Goal: Contribute content

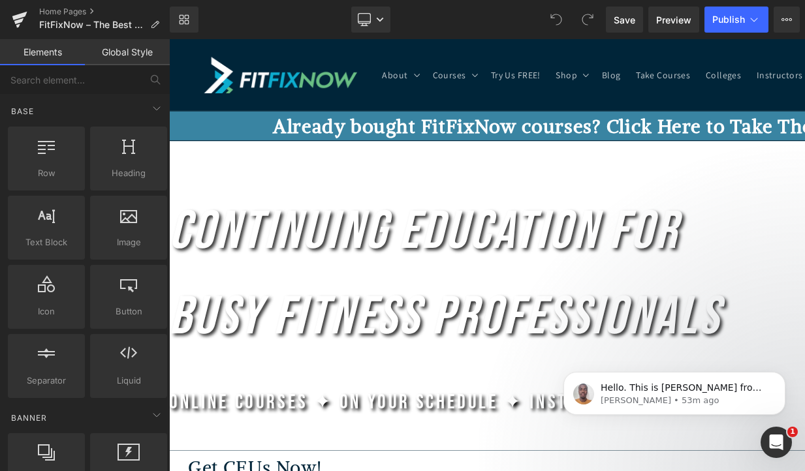
click at [226, 206] on h1 "Continuing Education for Busy Fitness Professionals" at bounding box center [564, 281] width 790 height 176
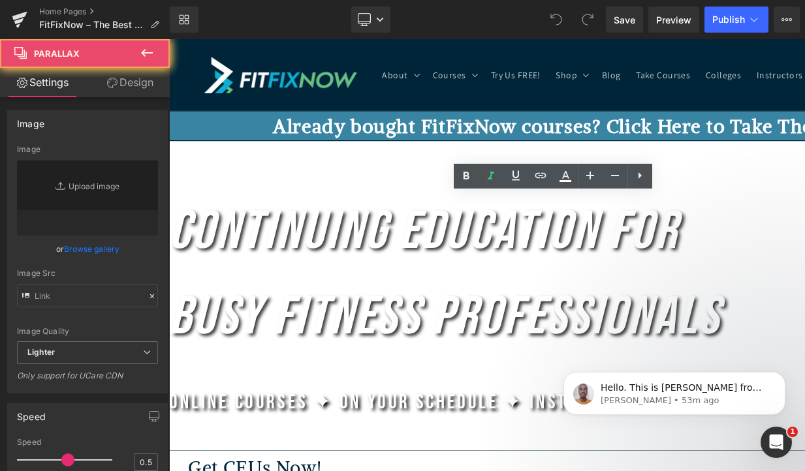
type input "[URL][DOMAIN_NAME]"
click at [169, 39] on div at bounding box center [169, 39] width 0 height 0
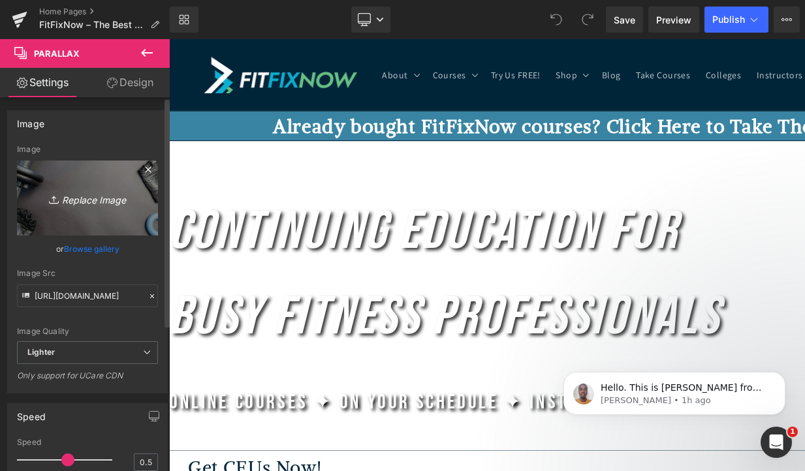
click at [87, 209] on link "Replace Image" at bounding box center [87, 198] width 141 height 75
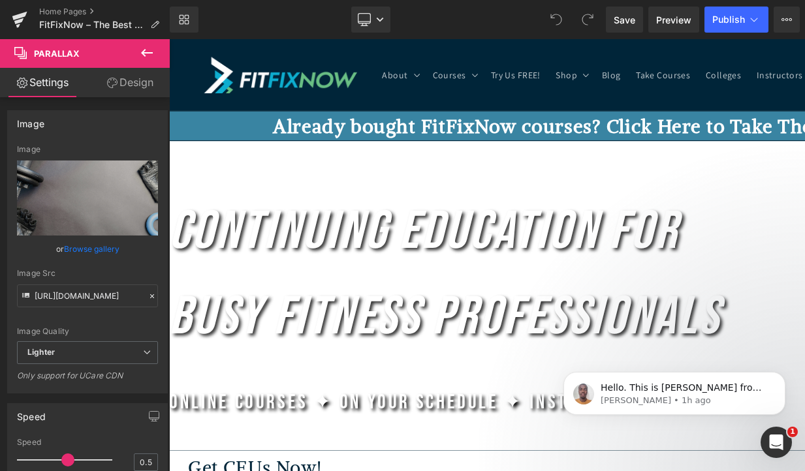
type input "C:\fakepath\pexels-yankrukov-8436605.jpg"
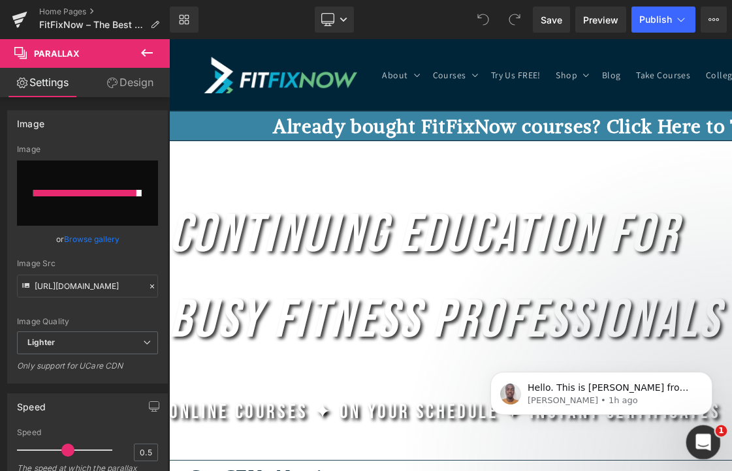
click at [705, 432] on div "Open Intercom Messenger" at bounding box center [700, 440] width 43 height 43
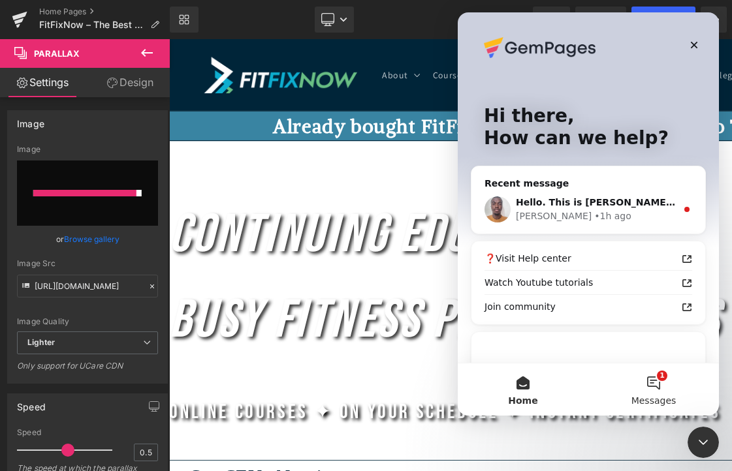
click at [656, 386] on button "1 Messages" at bounding box center [653, 389] width 131 height 52
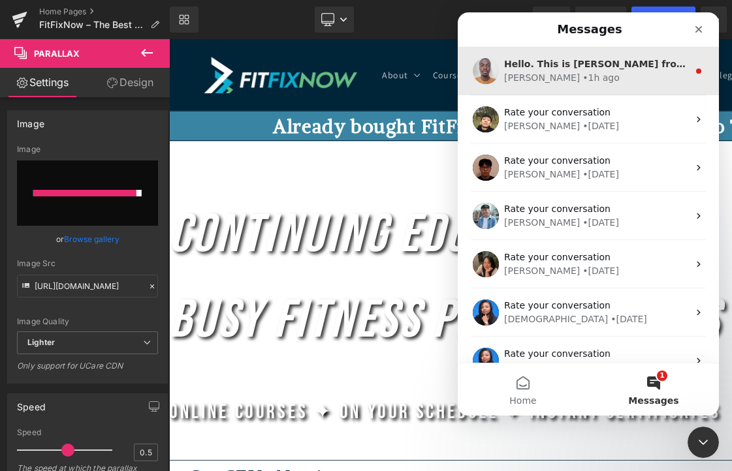
click at [646, 72] on div "[PERSON_NAME] • 1h ago" at bounding box center [596, 78] width 184 height 14
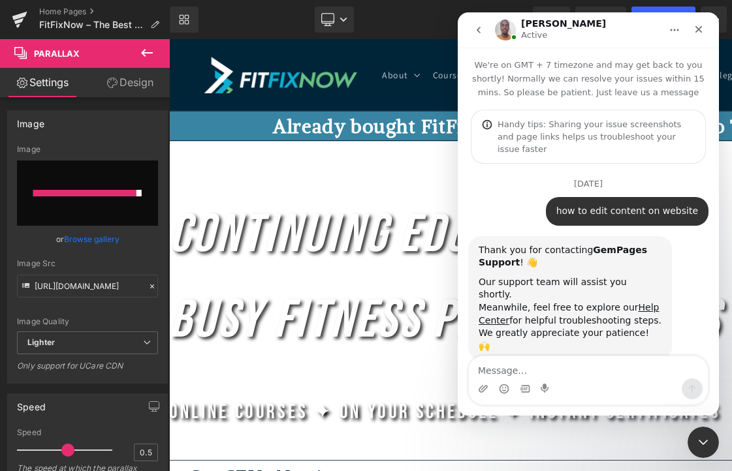
scroll to position [1048, 0]
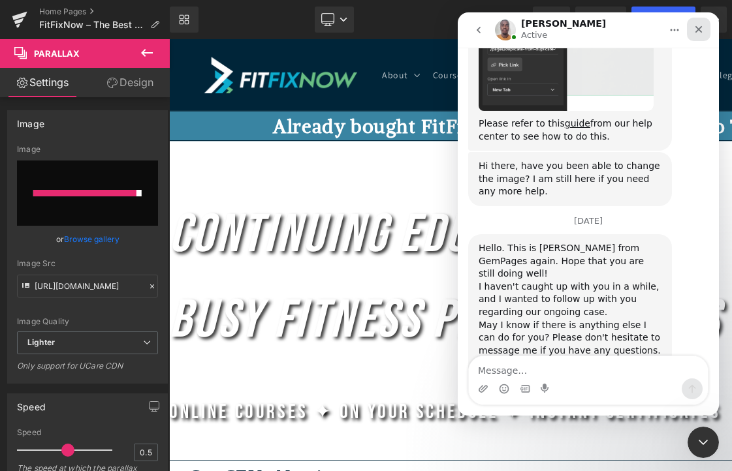
click at [696, 25] on icon "Close" at bounding box center [698, 29] width 10 height 10
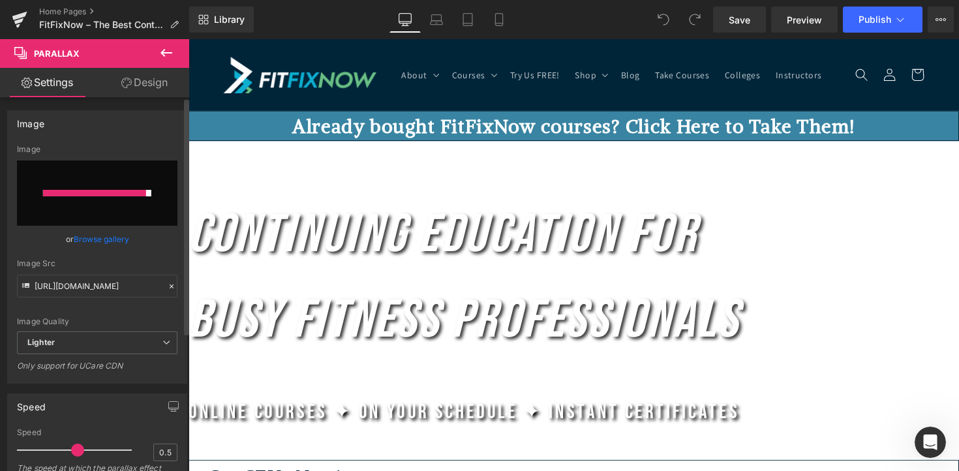
click at [102, 179] on input "file" at bounding box center [97, 193] width 161 height 65
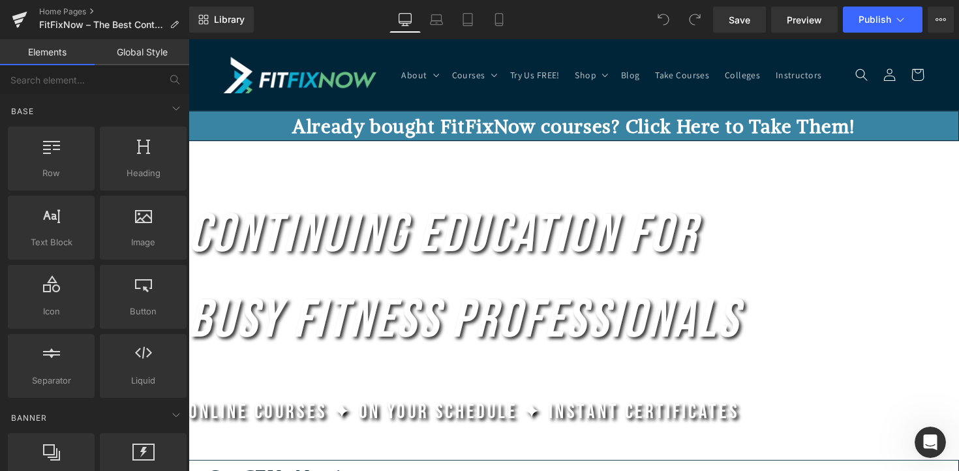
click at [329, 59] on link at bounding box center [303, 75] width 166 height 47
click at [294, 294] on h1 "Continuing Education for Busy Fitness Professionals" at bounding box center [584, 284] width 790 height 176
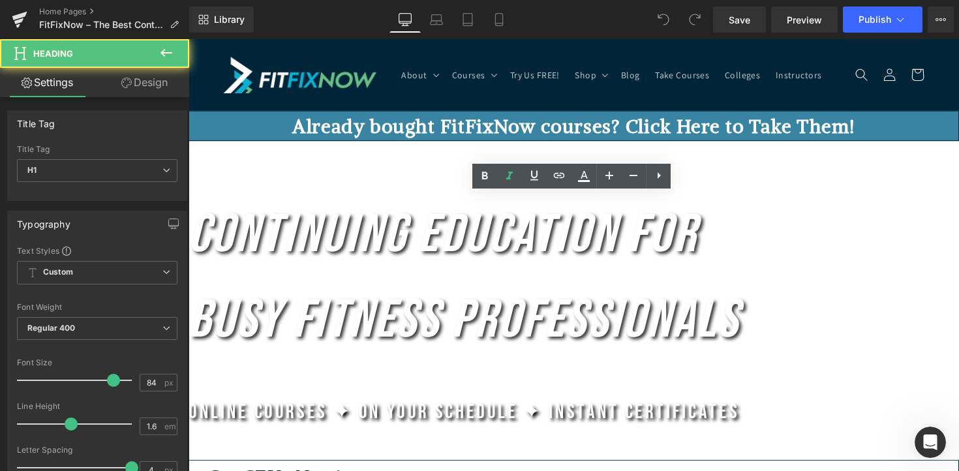
click at [189, 39] on div at bounding box center [189, 39] width 0 height 0
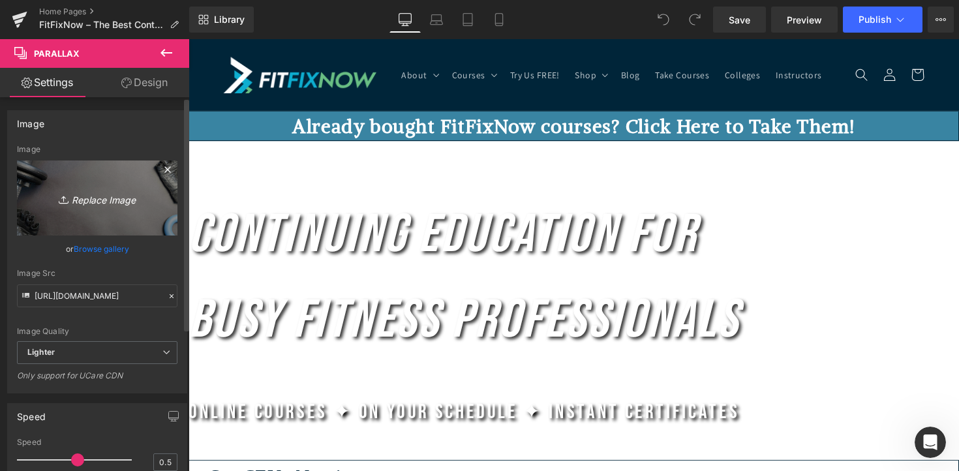
click at [97, 204] on icon "Replace Image" at bounding box center [97, 198] width 104 height 16
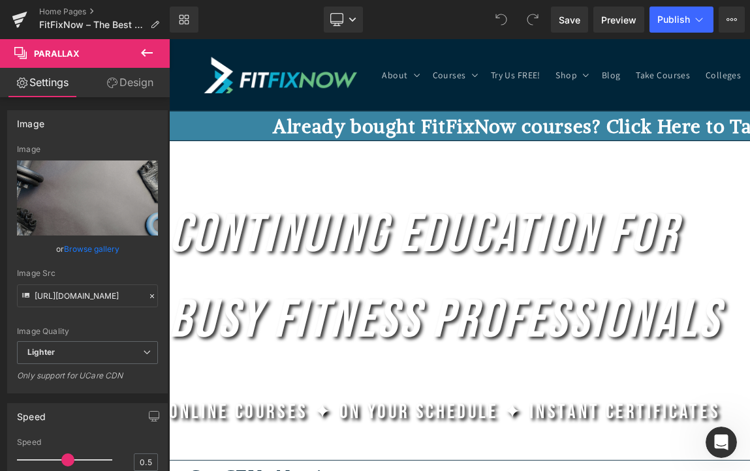
type input "C:\fakepath\pexels-yankrukov-8436605.jpg"
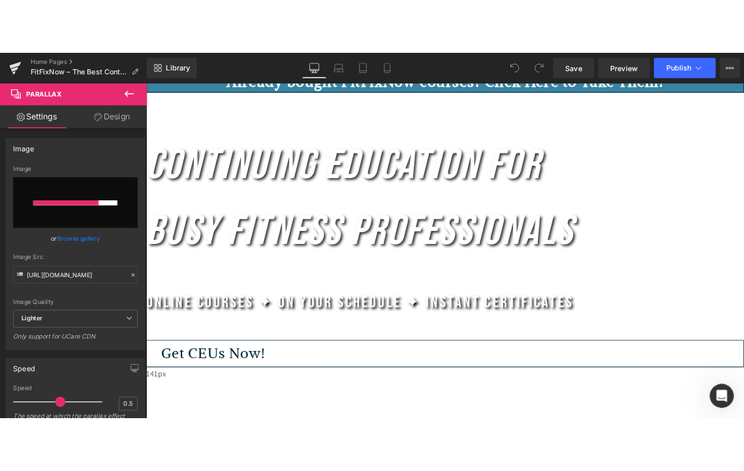
scroll to position [0, 0]
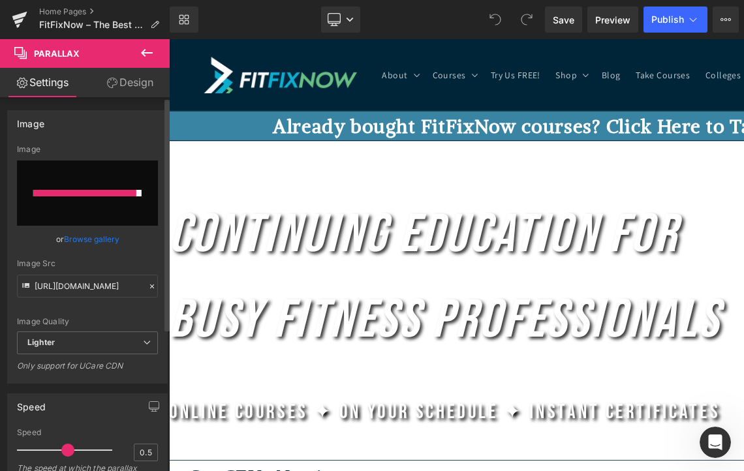
click at [117, 194] on div at bounding box center [84, 193] width 103 height 7
click at [92, 238] on link "Browse gallery" at bounding box center [91, 239] width 55 height 23
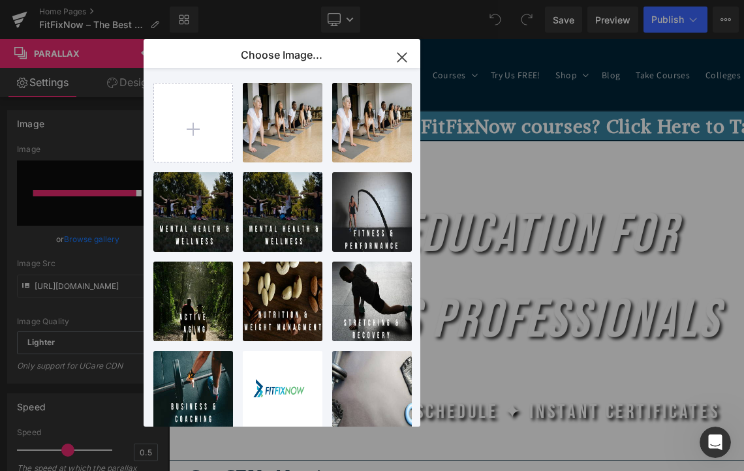
click at [394, 58] on icon "button" at bounding box center [402, 57] width 21 height 21
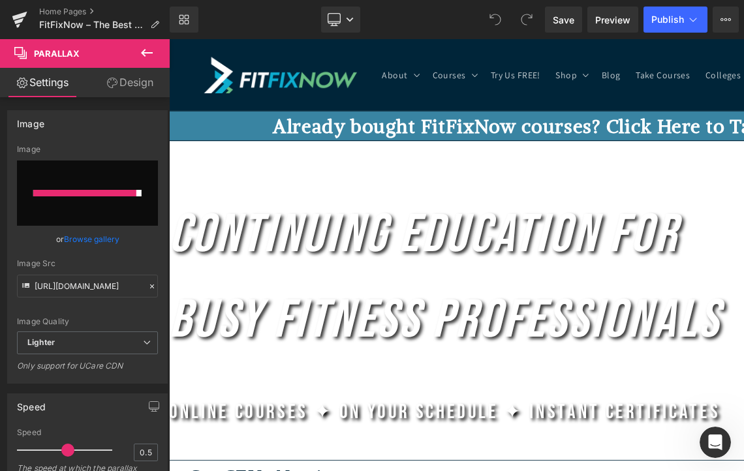
click at [337, 215] on div "Continuing Education for Busy Fitness Professionals Heading Online Courses ✦ On…" at bounding box center [564, 376] width 790 height 452
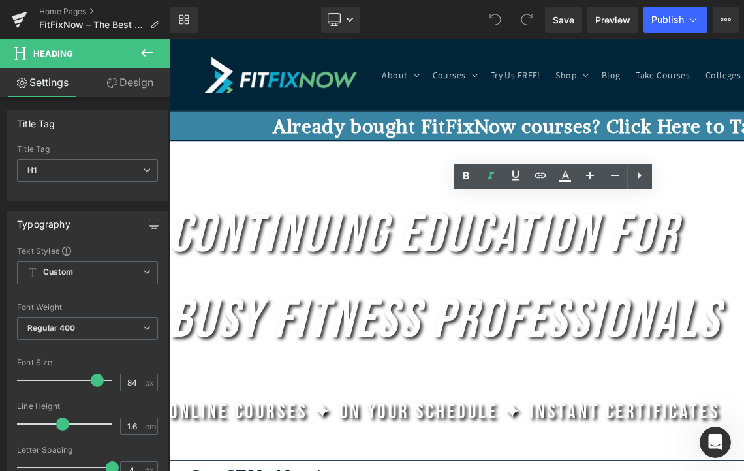
click at [245, 164] on div "Continuing Education for Busy Fitness Professionals Heading Online Courses ✦ On…" at bounding box center [564, 376] width 790 height 452
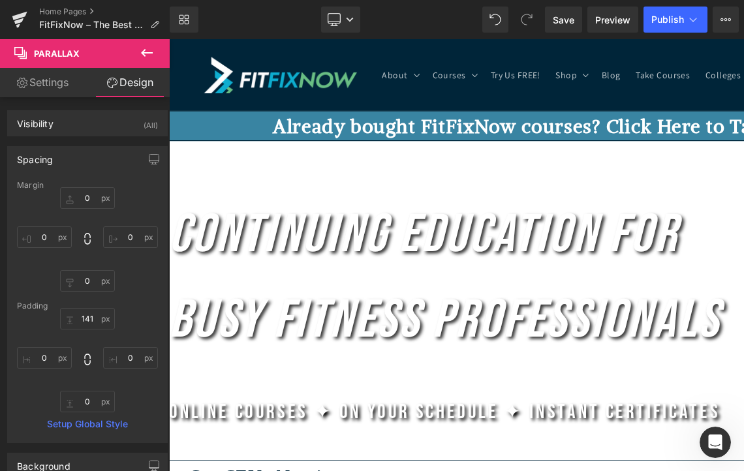
click at [285, 52] on header "About About About FitFixNow About [PERSON_NAME] FitFixNow Brand Partners FAQs" at bounding box center [563, 75] width 783 height 73
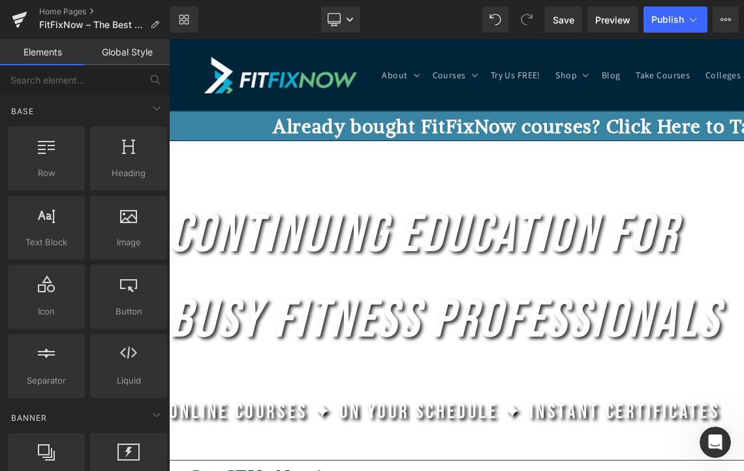
click at [209, 200] on div "Continuing Education for Busy Fitness Professionals Heading Online Courses ✦ On…" at bounding box center [564, 376] width 790 height 452
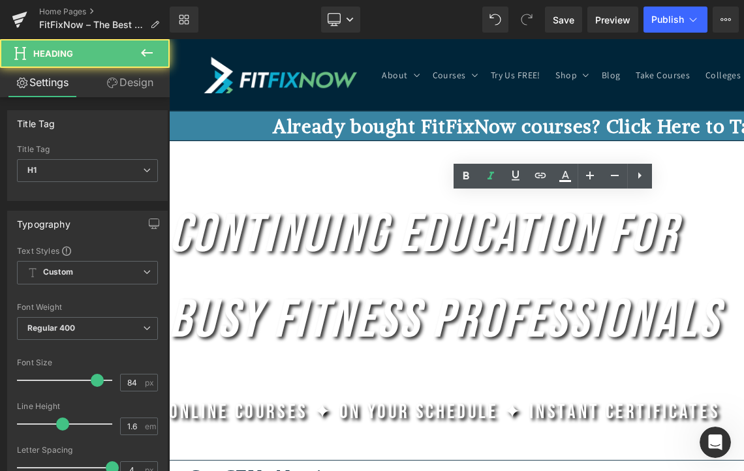
click at [226, 169] on div "Continuing Education for Busy Fitness Professionals Heading Online Courses ✦ On…" at bounding box center [564, 376] width 790 height 452
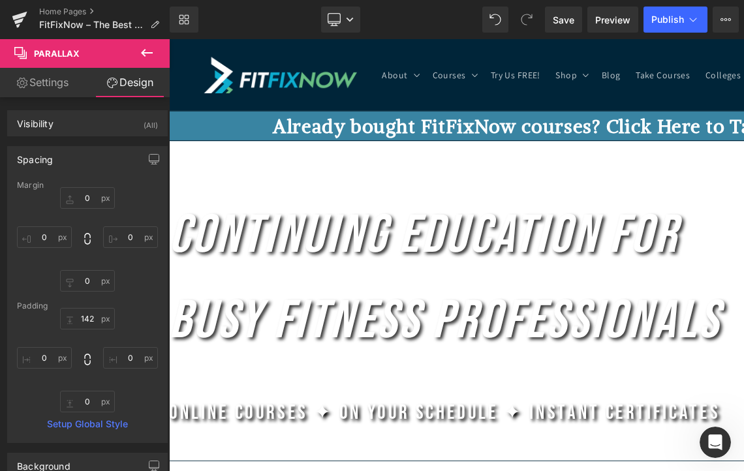
click at [227, 168] on div "Continuing Education for Busy Fitness Professionals Heading Online Courses ✦ On…" at bounding box center [564, 376] width 790 height 453
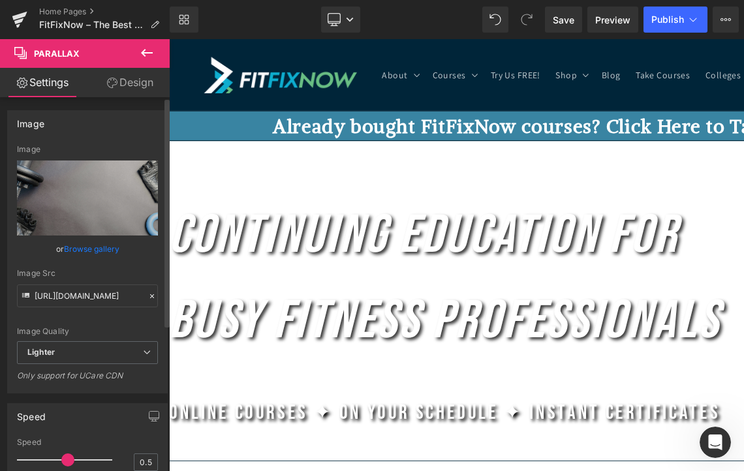
click at [106, 242] on link "Browse gallery" at bounding box center [91, 249] width 55 height 23
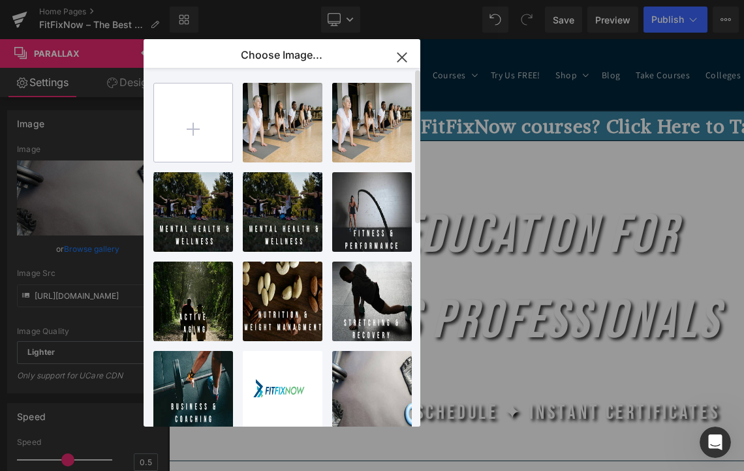
click at [166, 127] on input "file" at bounding box center [193, 123] width 78 height 78
type input "C:\fakepath\3209766-uhd_3840_2160_25fps.mp4"
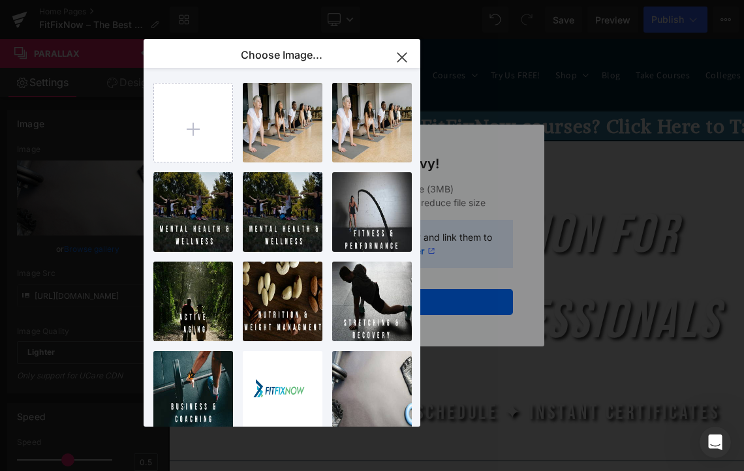
click at [395, 49] on icon "button" at bounding box center [402, 57] width 21 height 21
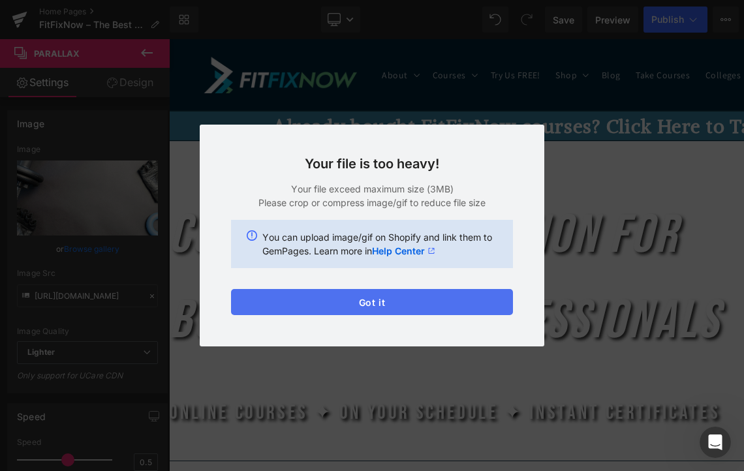
click at [385, 303] on button "Got it" at bounding box center [372, 302] width 282 height 26
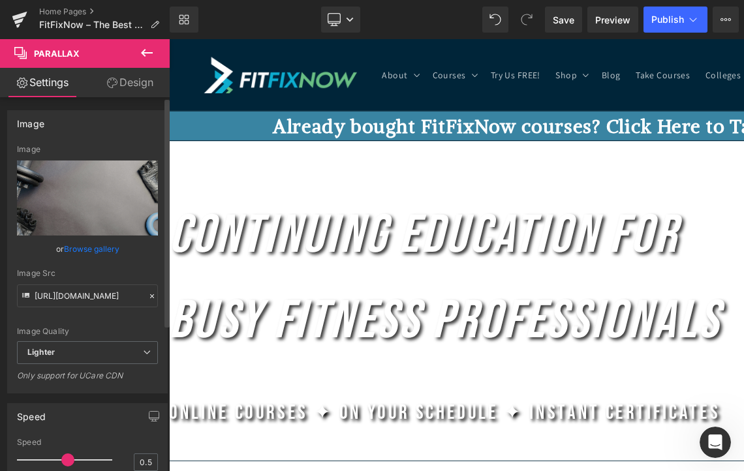
click at [95, 250] on link "Browse gallery" at bounding box center [91, 249] width 55 height 23
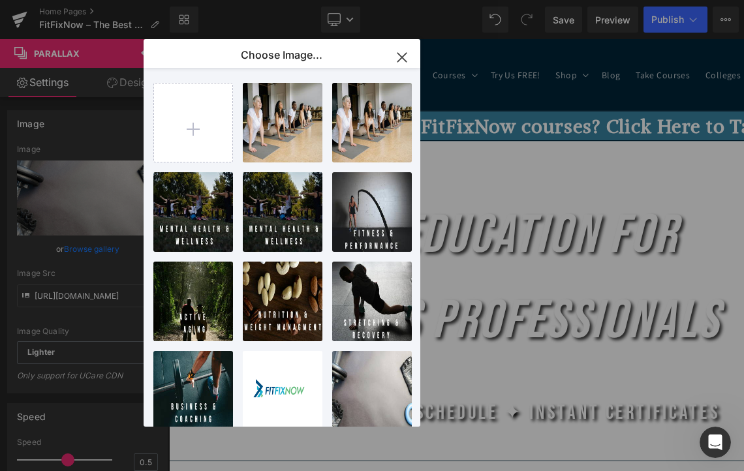
click at [401, 60] on icon "button" at bounding box center [402, 57] width 21 height 21
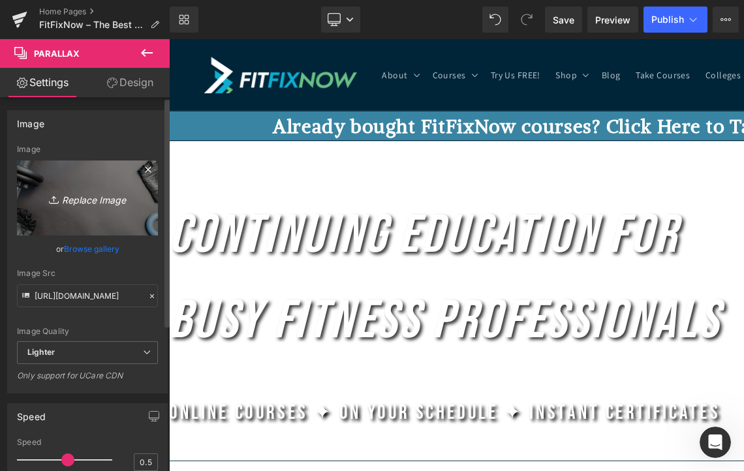
click at [100, 212] on link "Replace Image" at bounding box center [87, 198] width 141 height 75
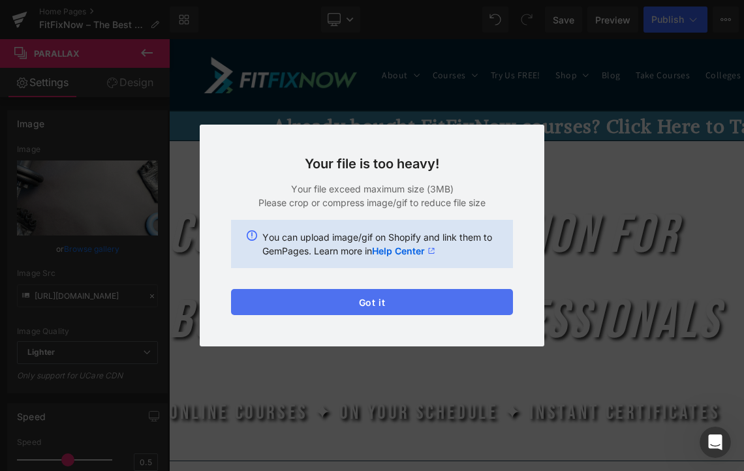
click at [426, 301] on button "Got it" at bounding box center [372, 302] width 282 height 26
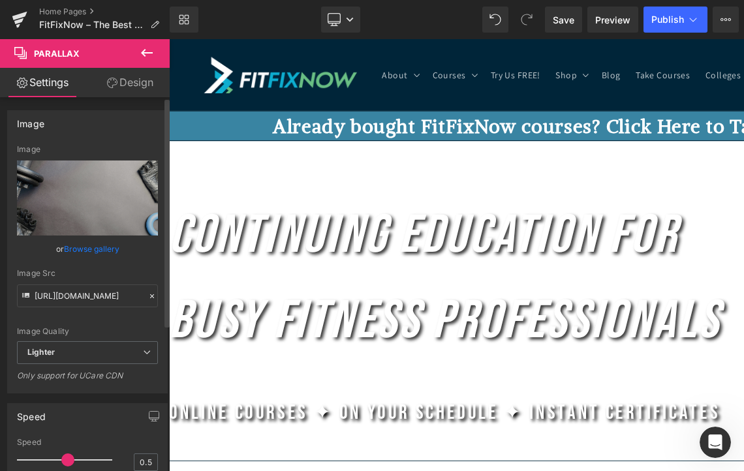
click at [87, 243] on link "Browse gallery" at bounding box center [91, 249] width 55 height 23
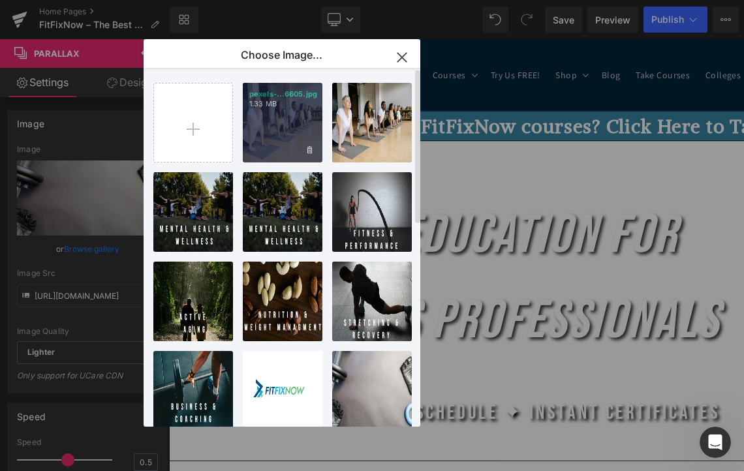
click at [277, 151] on div "pexels-...6605.jpg 1.33 MB" at bounding box center [283, 123] width 80 height 80
type input "[URL][DOMAIN_NAME]"
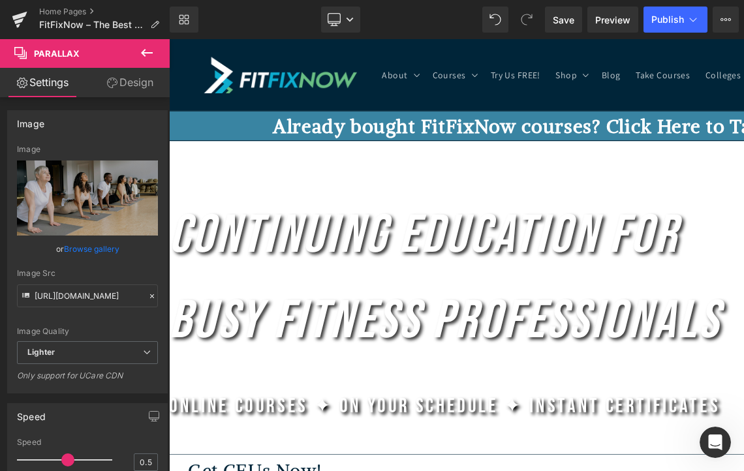
click at [347, 55] on header "About About About FitFixNow About [PERSON_NAME] FitFixNow Brand Partners FAQs" at bounding box center [563, 75] width 783 height 73
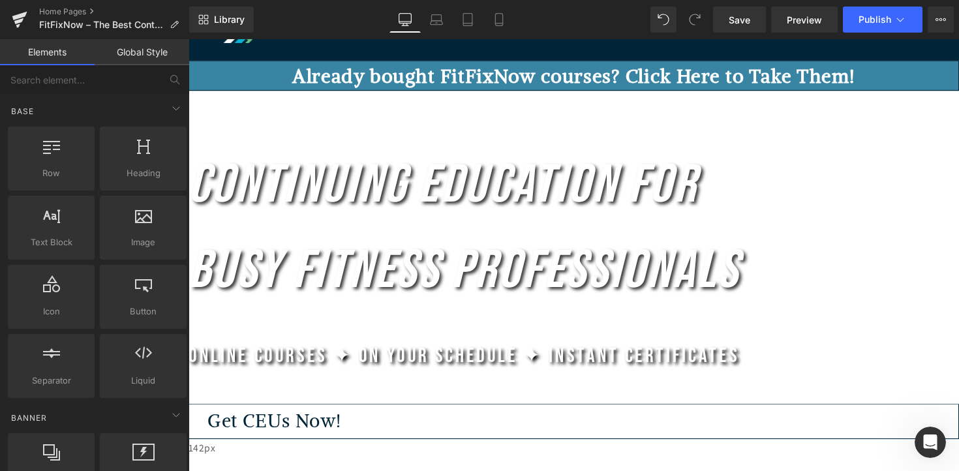
scroll to position [128, 0]
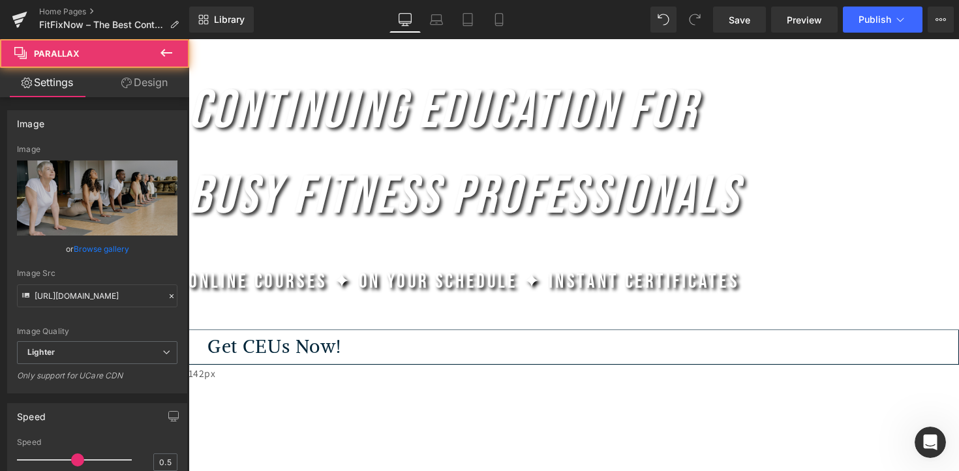
click at [244, 264] on span "Continuing Education for Busy Fitness Professionals Heading Online Courses ✦ On…" at bounding box center [584, 220] width 790 height 303
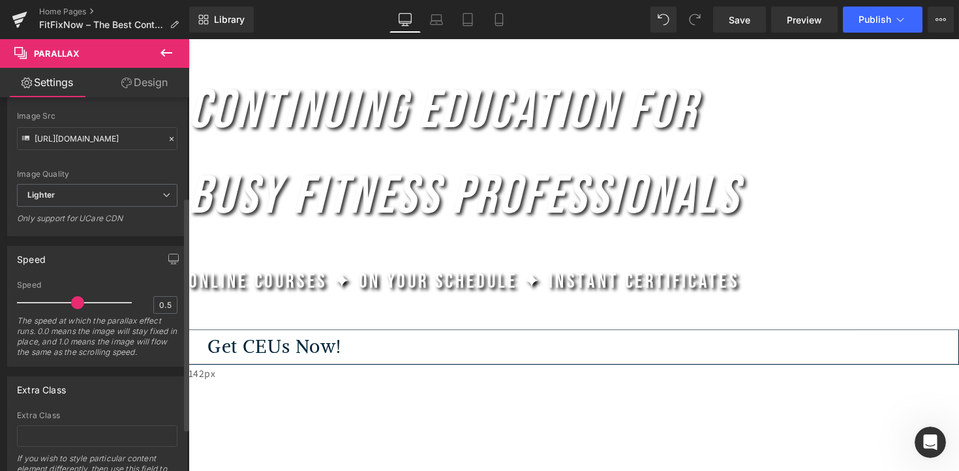
scroll to position [159, 0]
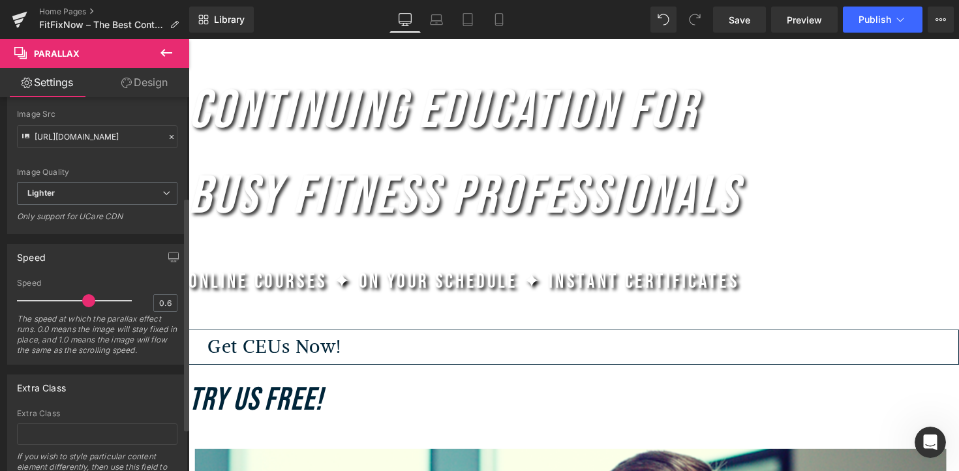
type input "0.5"
click at [73, 303] on span at bounding box center [77, 300] width 13 height 13
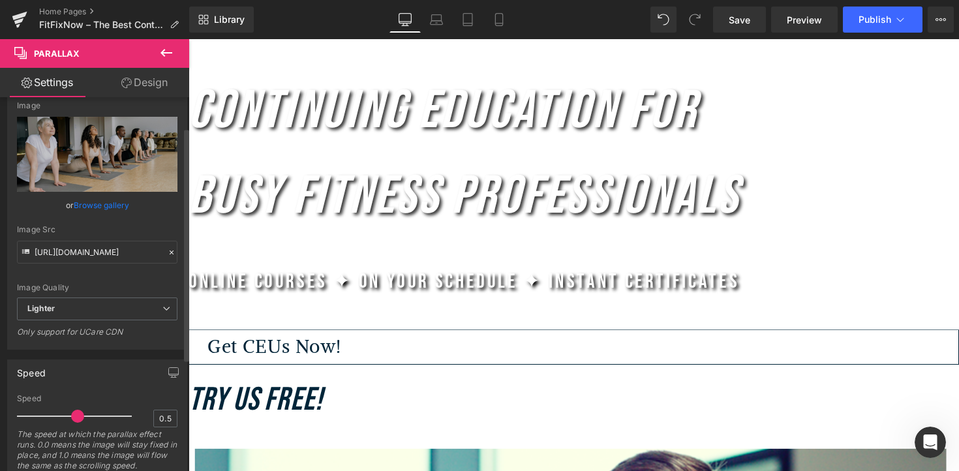
scroll to position [64, 0]
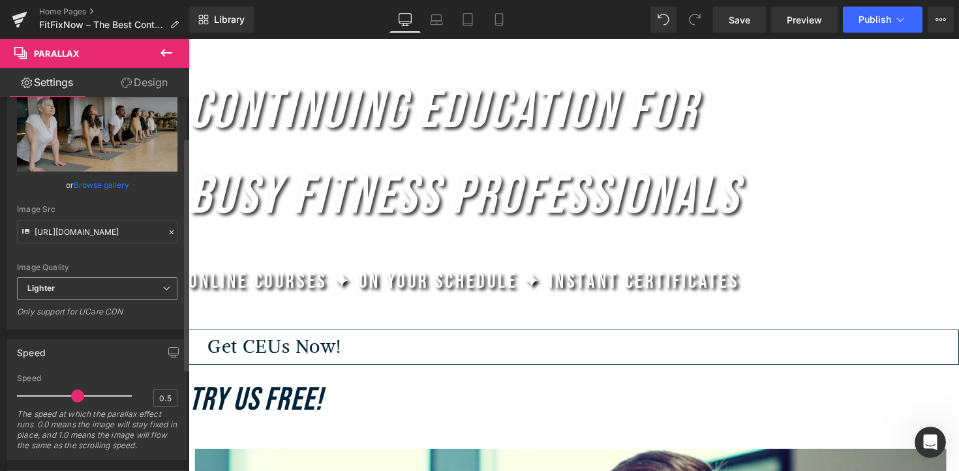
click at [85, 292] on span "Lighter" at bounding box center [97, 288] width 161 height 23
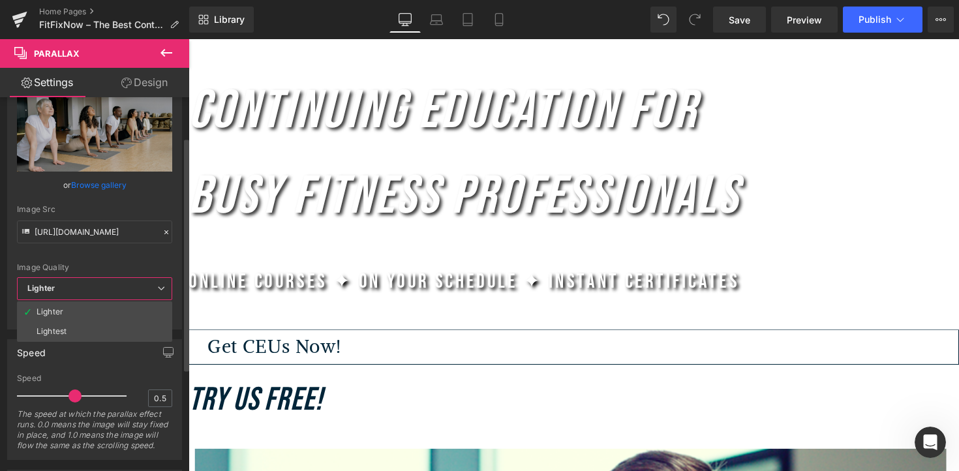
click at [99, 253] on div "Image Quality Lighter Lightest Lighter Lighter Lightest Only support for UCare …" at bounding box center [94, 179] width 155 height 196
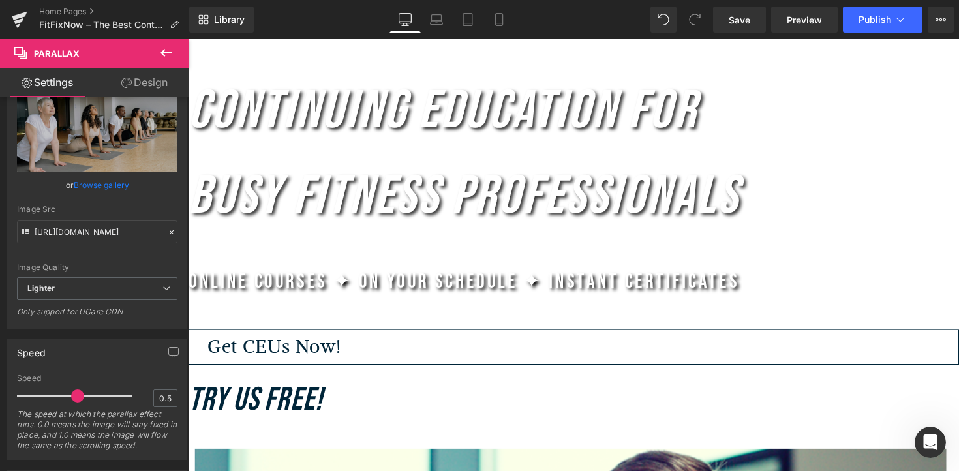
click at [147, 76] on link "Design" at bounding box center [144, 82] width 95 height 29
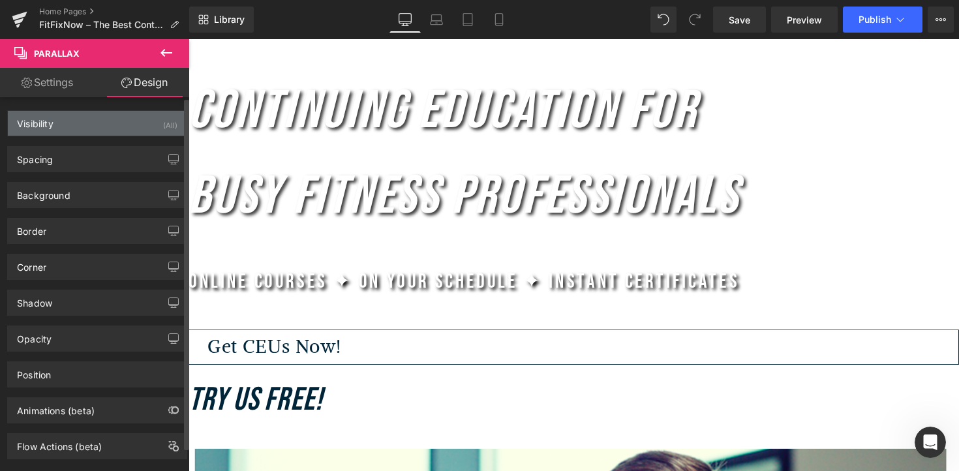
click at [117, 121] on div "Visibility (All)" at bounding box center [97, 123] width 179 height 25
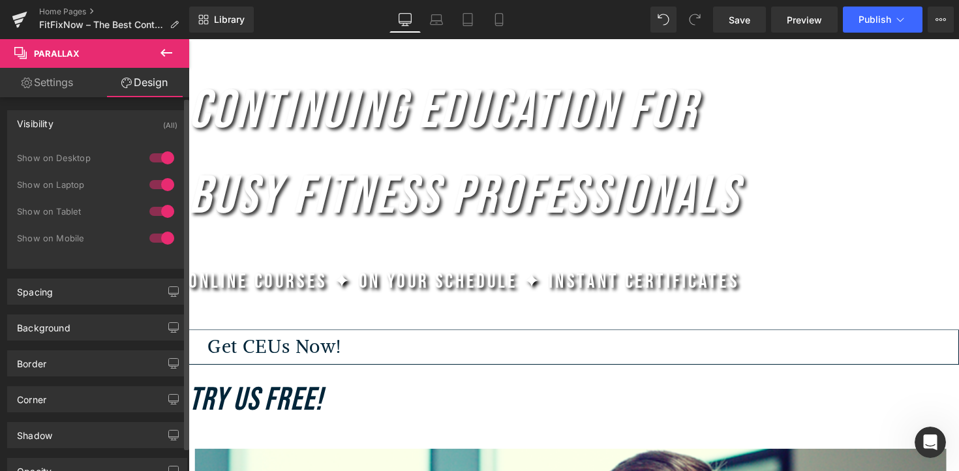
click at [117, 121] on div "Visibility (All)" at bounding box center [97, 123] width 179 height 25
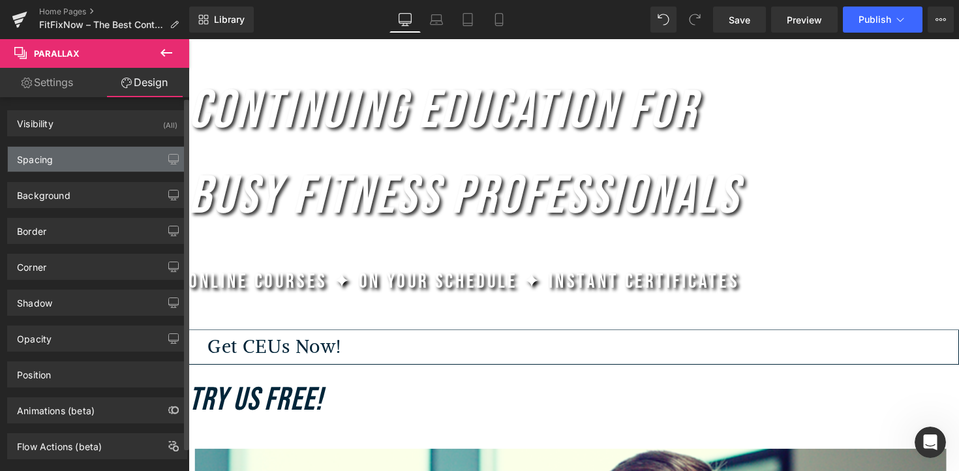
click at [102, 163] on div "Spacing" at bounding box center [97, 159] width 179 height 25
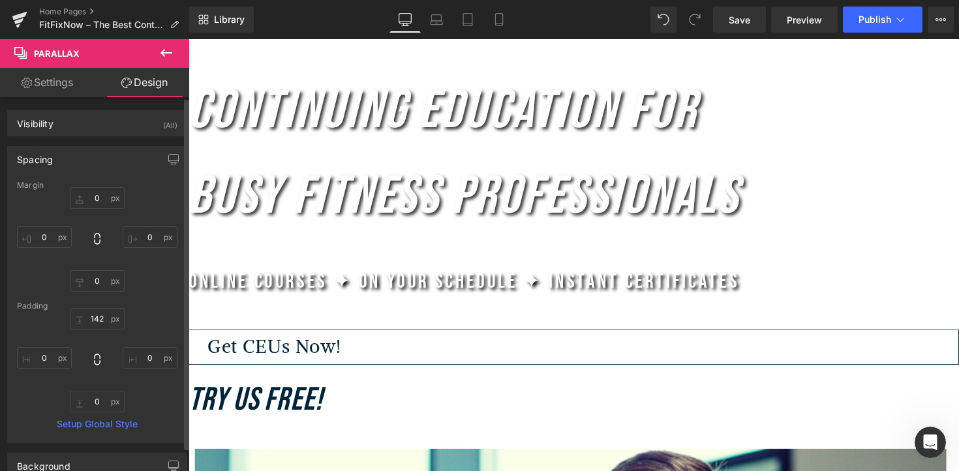
click at [102, 163] on div "Spacing" at bounding box center [97, 159] width 179 height 25
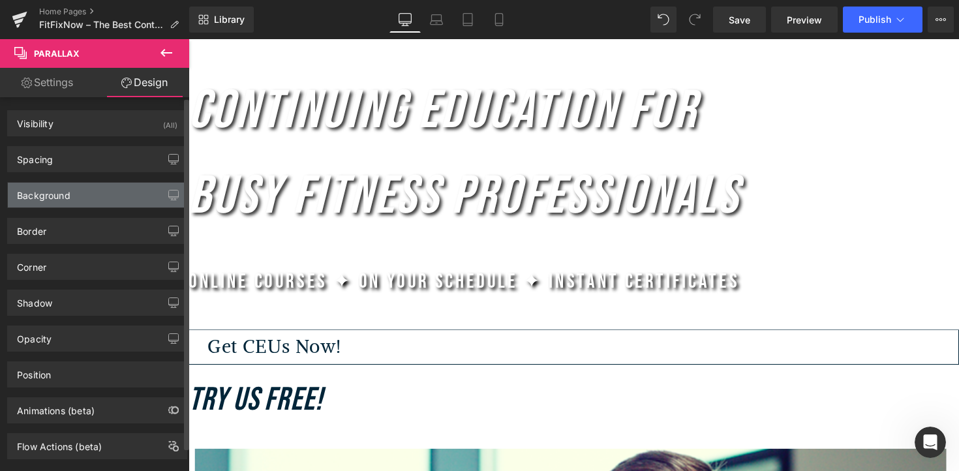
click at [87, 194] on div "Background" at bounding box center [97, 195] width 179 height 25
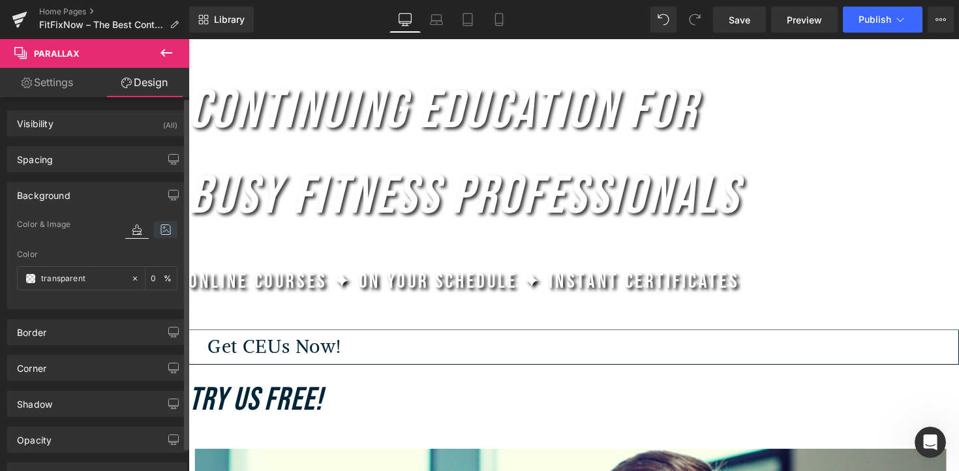
click at [157, 228] on icon at bounding box center [165, 229] width 23 height 17
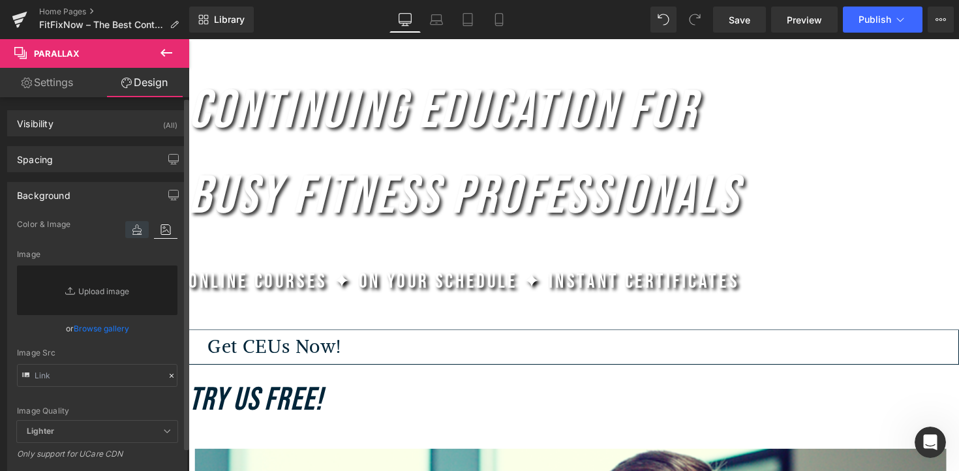
click at [138, 228] on icon at bounding box center [136, 229] width 23 height 17
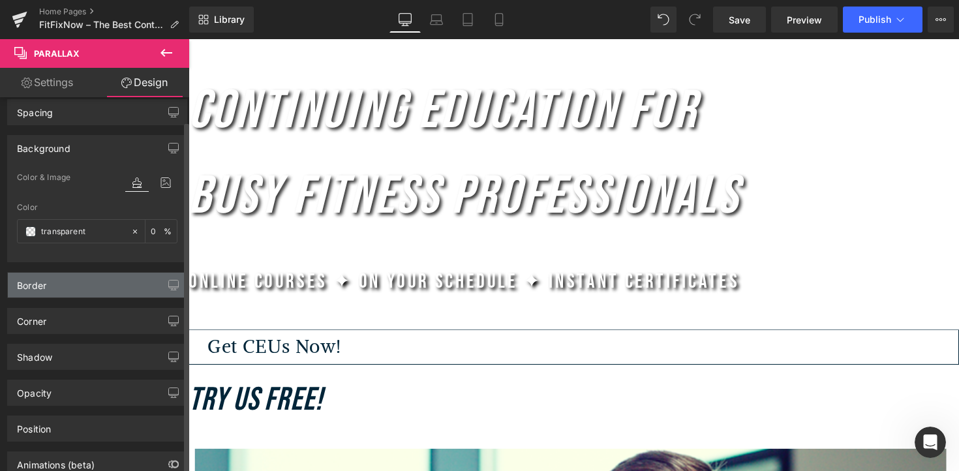
click at [50, 289] on div "Border" at bounding box center [97, 285] width 179 height 25
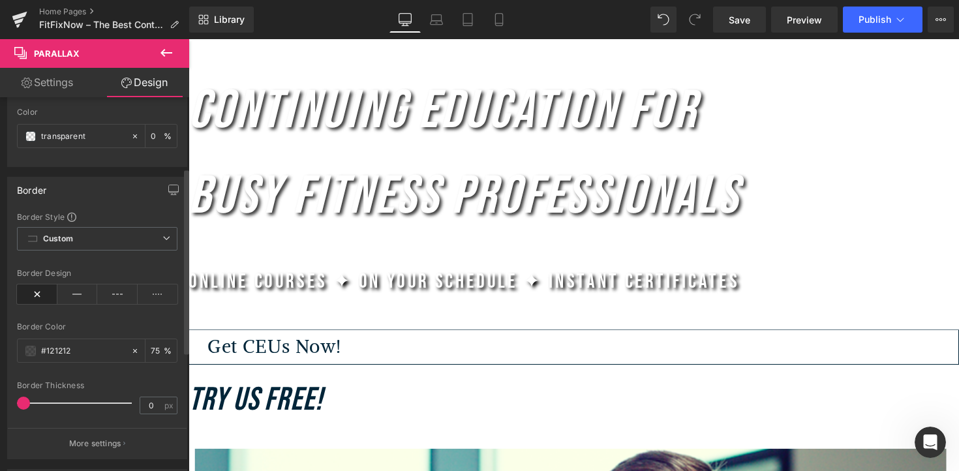
click at [63, 184] on div "Border" at bounding box center [97, 190] width 179 height 25
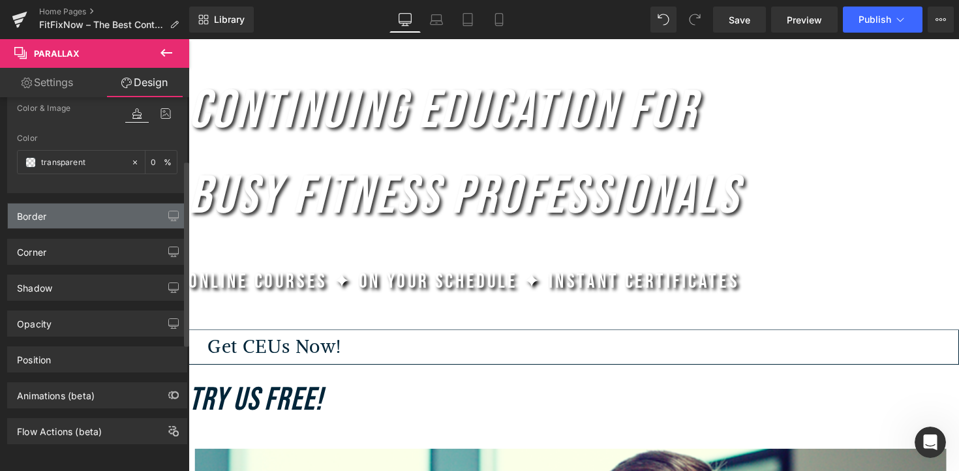
scroll to position [127, 0]
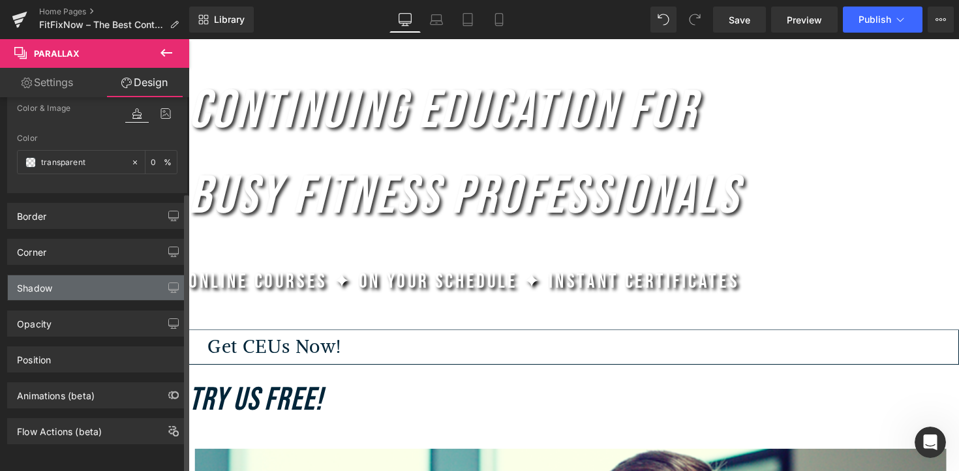
click at [50, 275] on div "Shadow" at bounding box center [34, 284] width 35 height 18
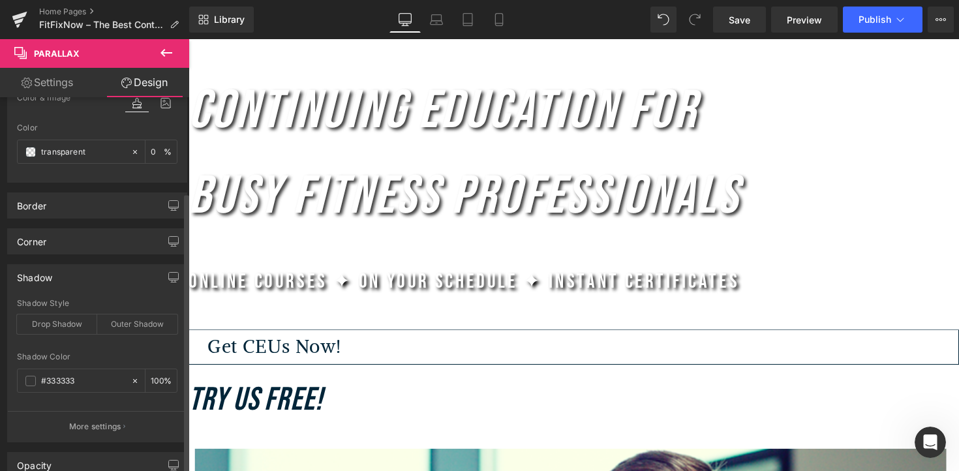
scroll to position [142, 0]
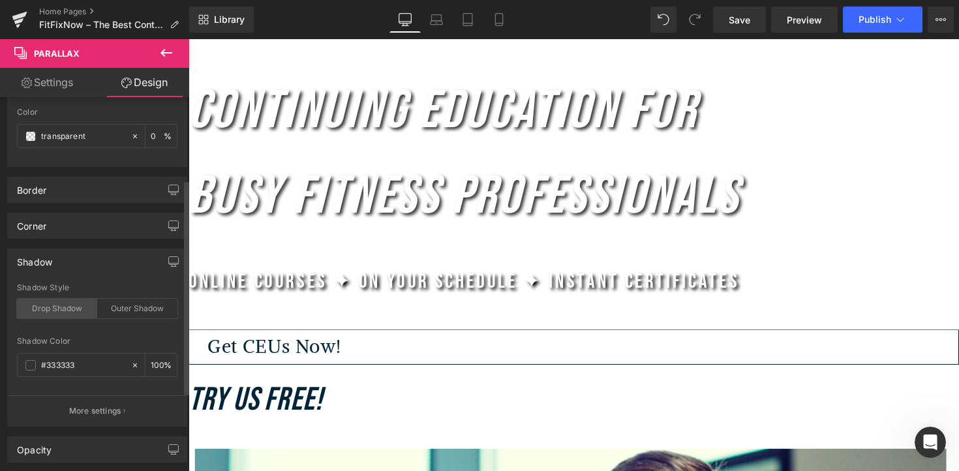
click at [62, 315] on div "Drop Shadow" at bounding box center [57, 309] width 80 height 20
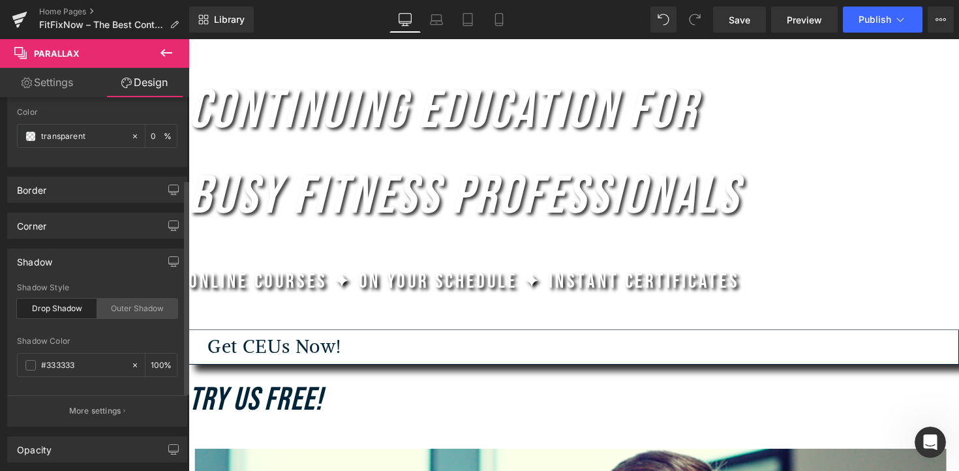
click at [104, 313] on div "Outer Shadow" at bounding box center [137, 309] width 80 height 20
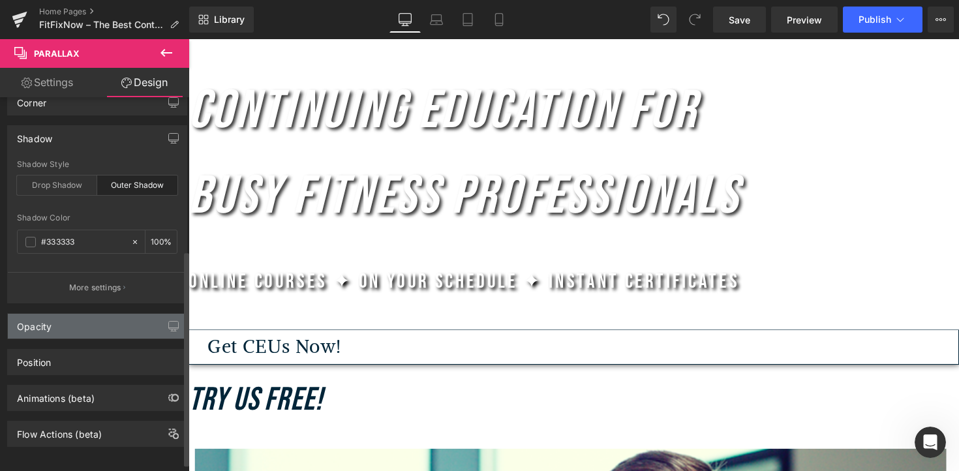
scroll to position [279, 0]
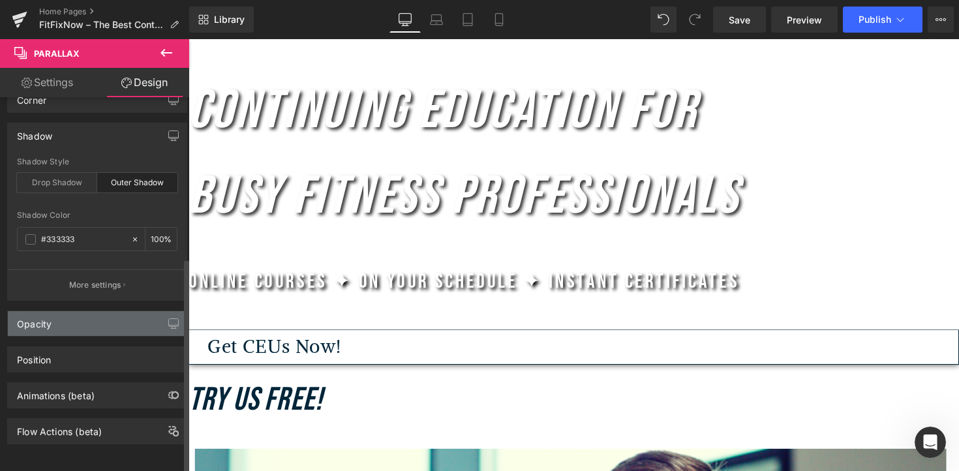
click at [70, 315] on div "Opacity" at bounding box center [97, 323] width 179 height 25
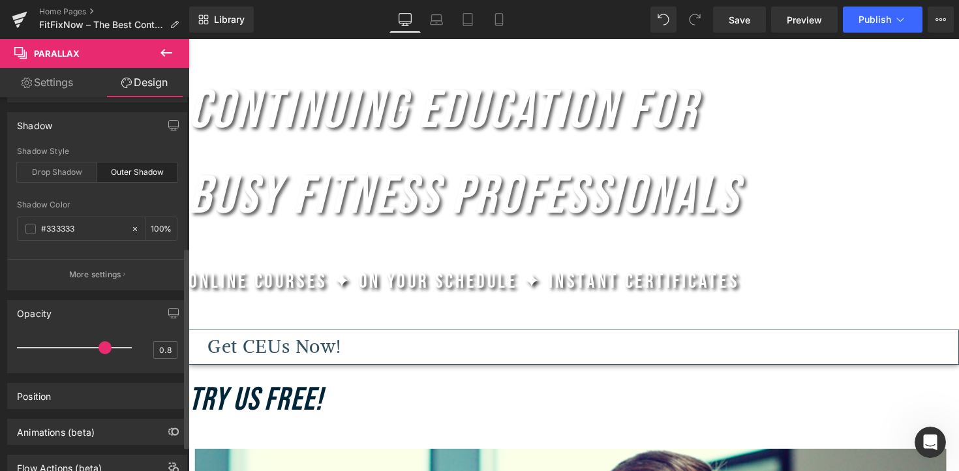
type input "0.9"
drag, startPoint x: 124, startPoint y: 348, endPoint x: 105, endPoint y: 361, distance: 22.6
click at [105, 361] on div "0.9" at bounding box center [97, 352] width 161 height 35
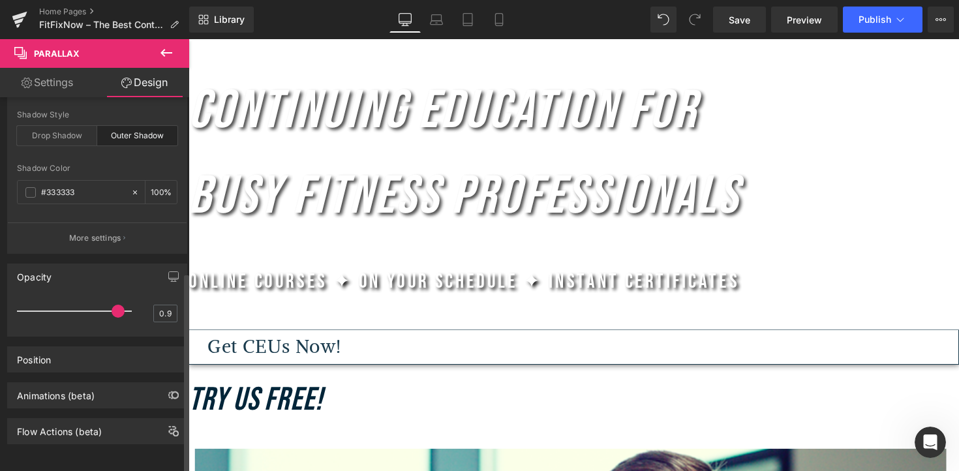
click at [105, 361] on div "Position" at bounding box center [97, 359] width 179 height 25
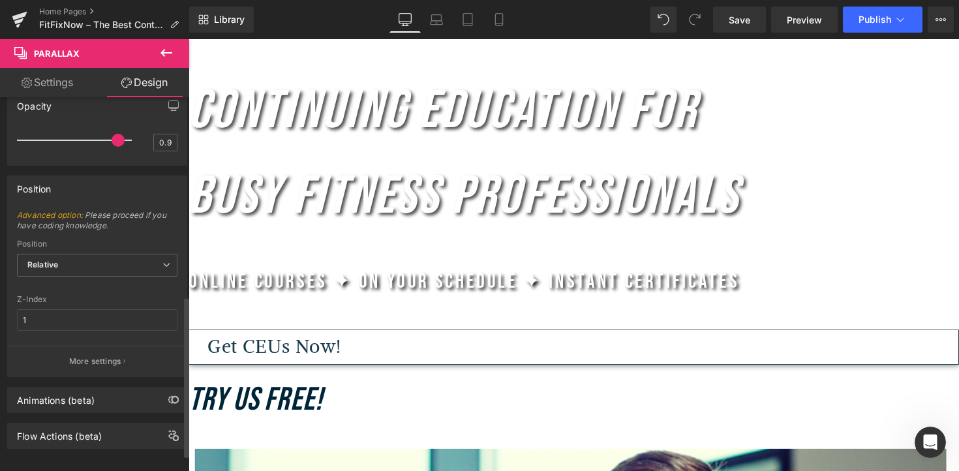
scroll to position [501, 0]
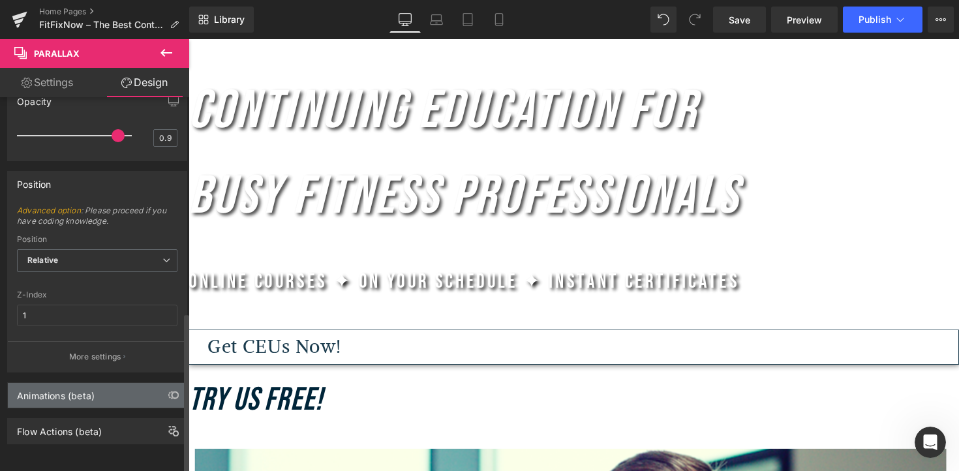
click at [102, 383] on div "Animations (beta)" at bounding box center [97, 395] width 179 height 25
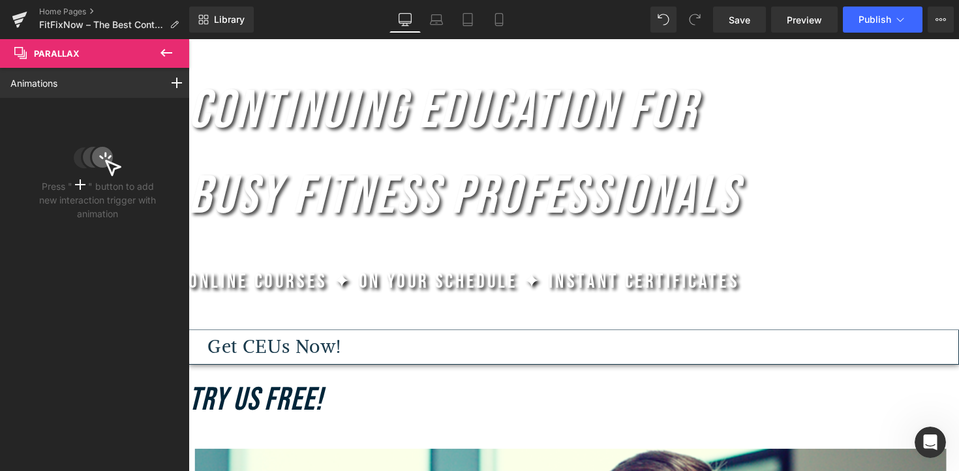
click at [67, 92] on div "Animations" at bounding box center [35, 83] width 70 height 29
click at [35, 82] on link "Animations" at bounding box center [33, 83] width 47 height 14
click at [236, 164] on h1 "Continuing Education for Busy Fitness Professionals" at bounding box center [584, 157] width 790 height 176
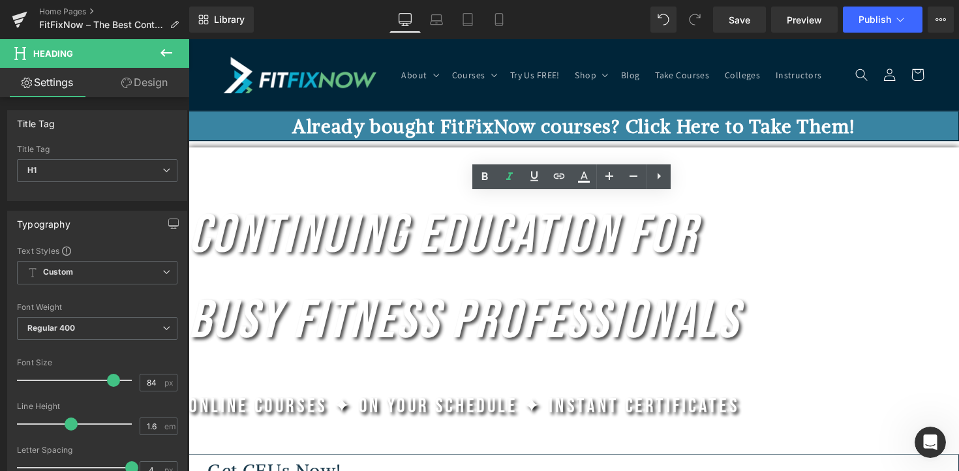
click at [189, 39] on div at bounding box center [189, 39] width 0 height 0
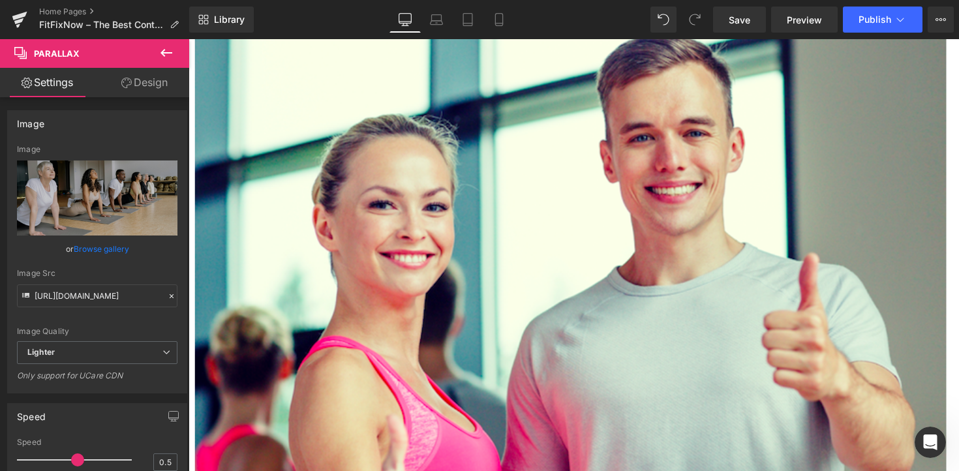
scroll to position [582, 0]
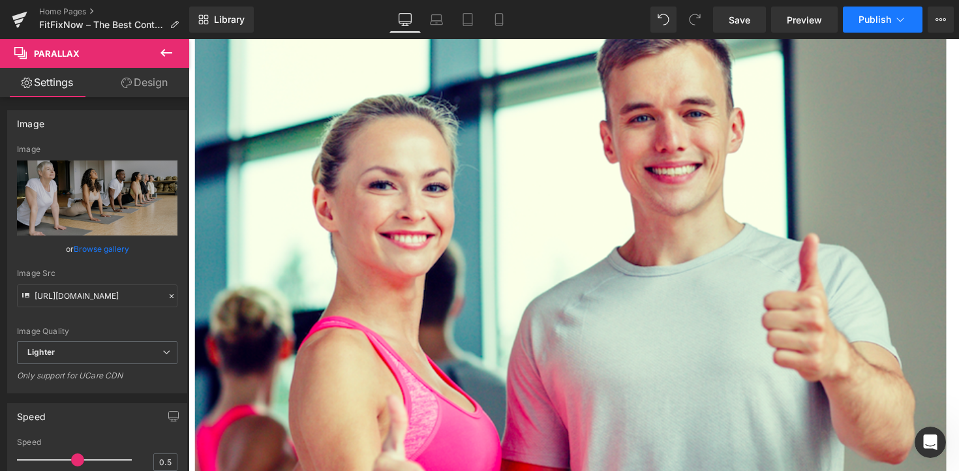
click at [861, 24] on span "Publish" at bounding box center [875, 19] width 33 height 10
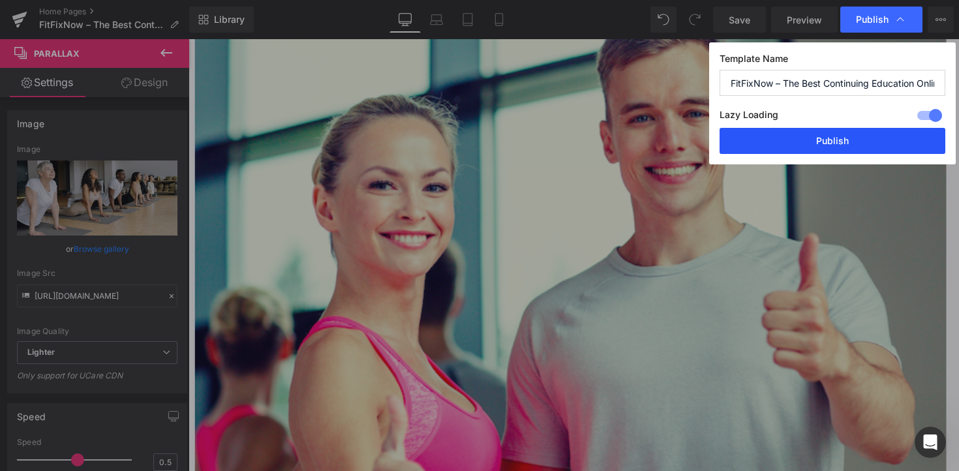
click at [824, 138] on button "Publish" at bounding box center [833, 141] width 226 height 26
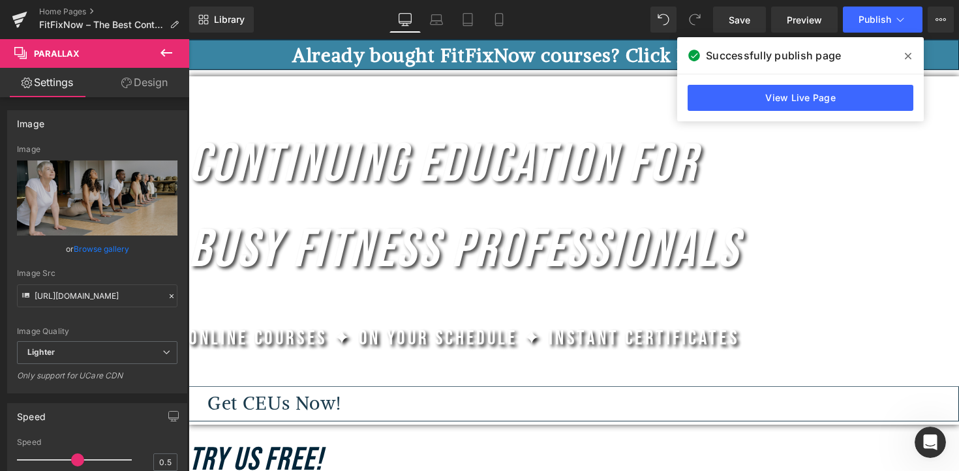
scroll to position [67, 0]
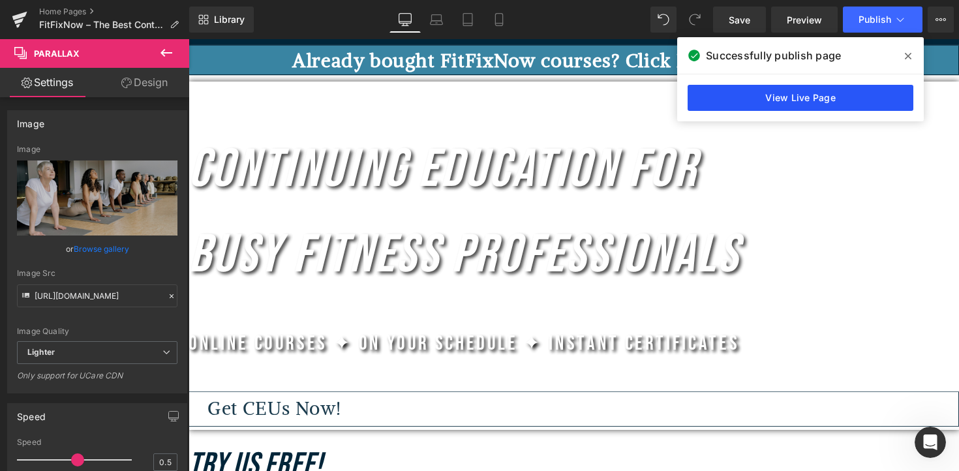
click at [849, 96] on link "View Live Page" at bounding box center [801, 98] width 226 height 26
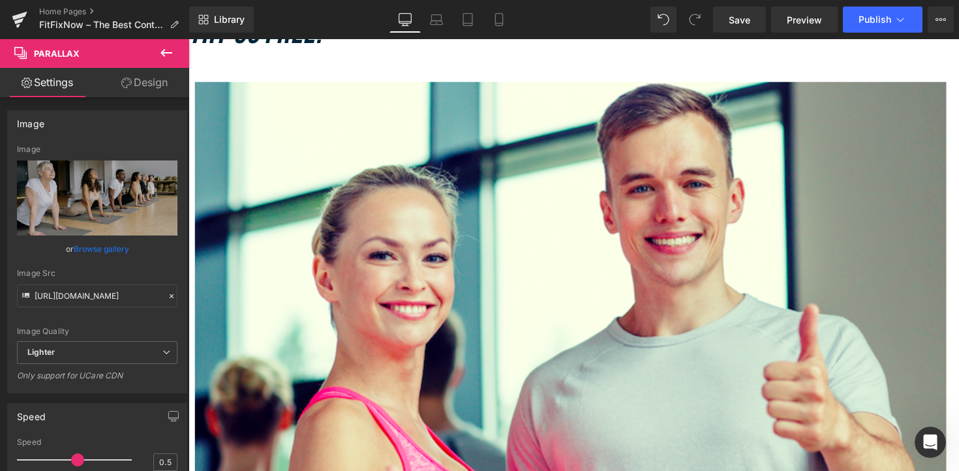
scroll to position [519, 0]
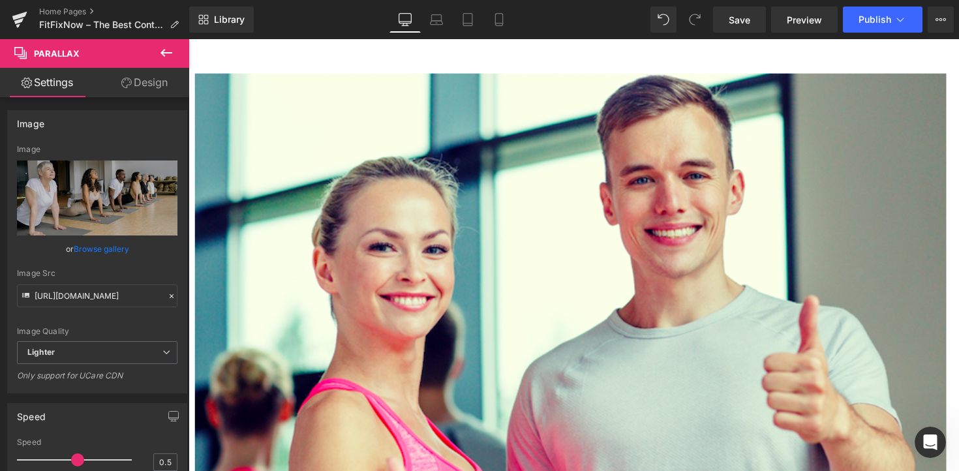
click at [318, 176] on img at bounding box center [580, 386] width 770 height 625
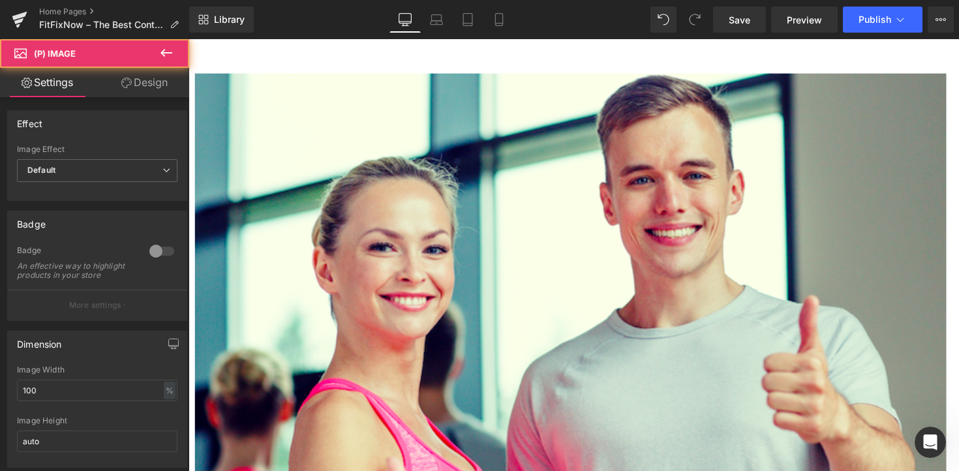
click at [189, 39] on span "(P) Image" at bounding box center [189, 39] width 0 height 0
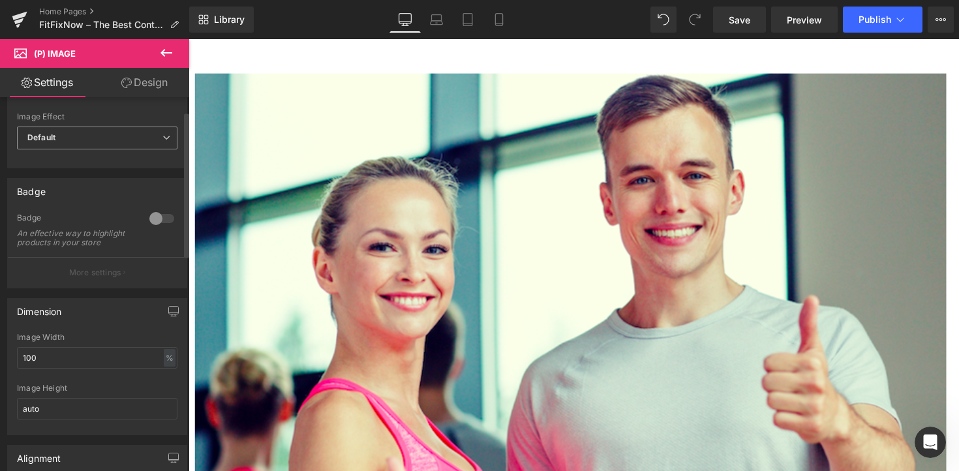
scroll to position [21, 0]
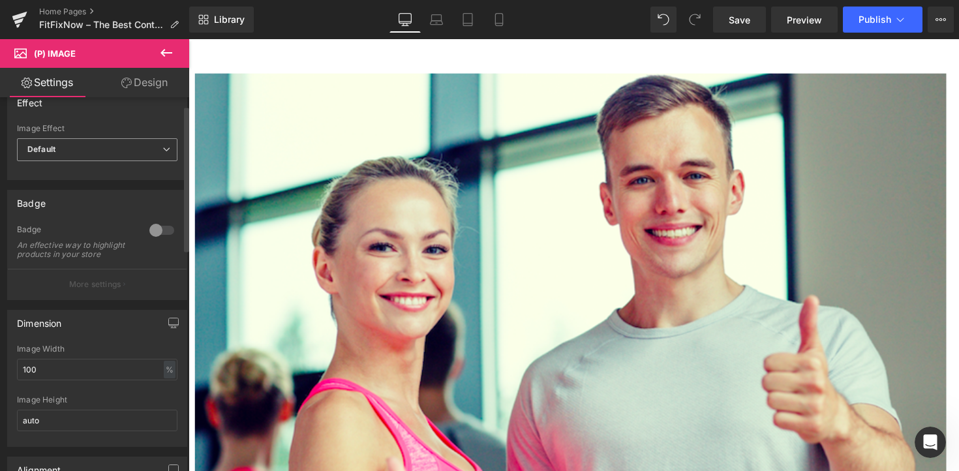
click at [101, 159] on span "Default" at bounding box center [97, 149] width 161 height 23
click at [104, 101] on div "Effect" at bounding box center [97, 102] width 179 height 25
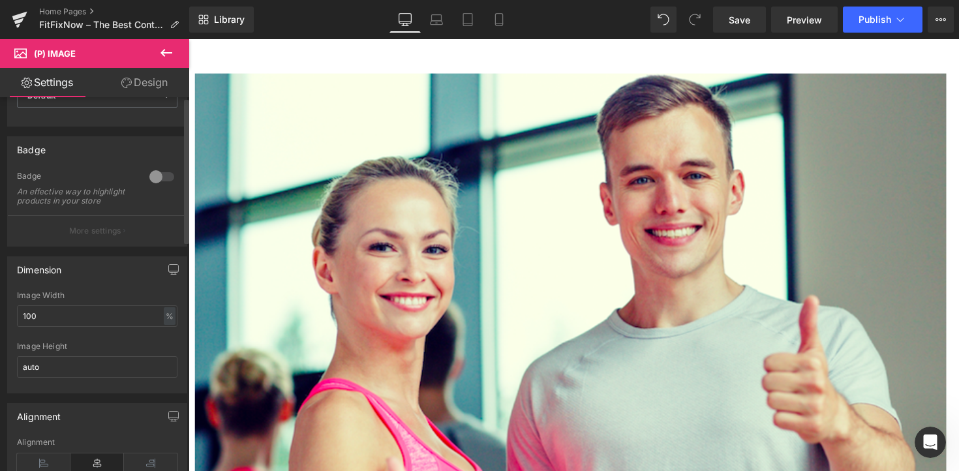
scroll to position [0, 0]
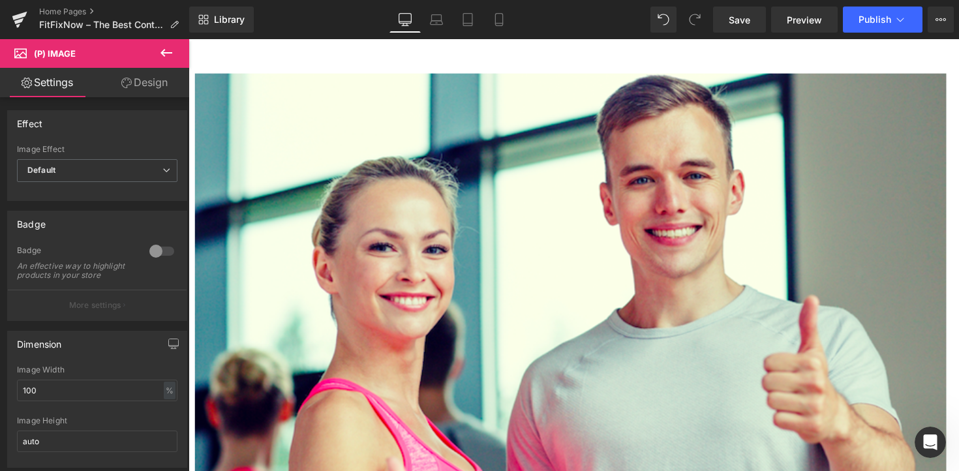
click at [40, 56] on span "(P) Image" at bounding box center [55, 53] width 42 height 10
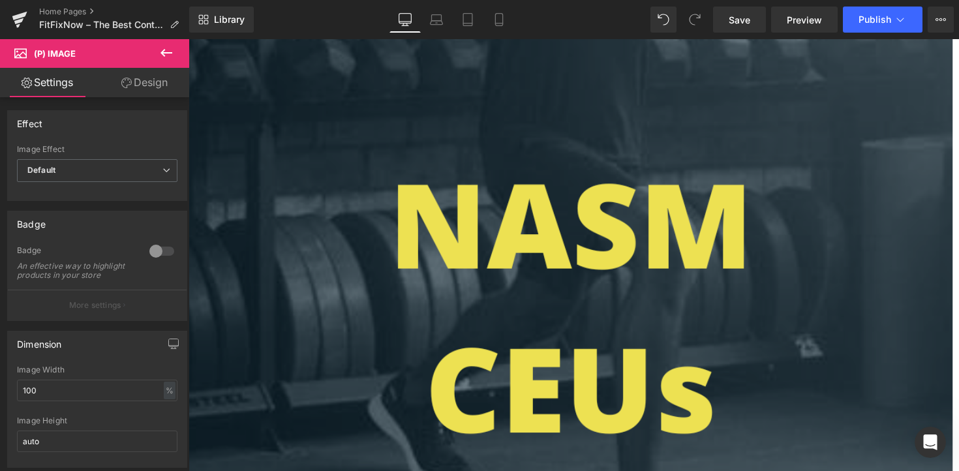
scroll to position [1495, 0]
